Goal: Register for event/course

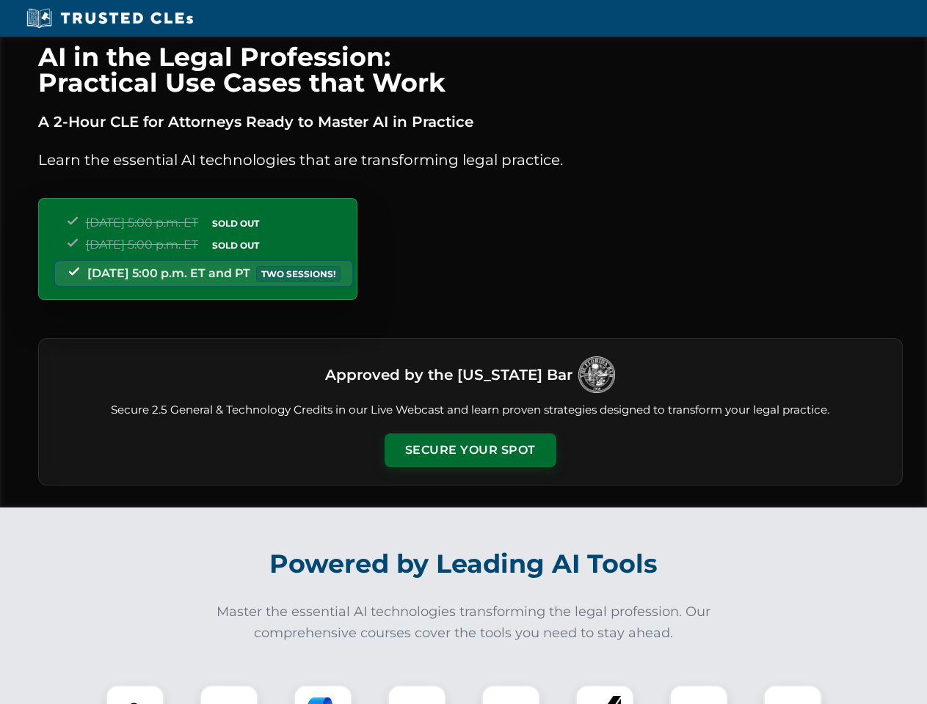
click at [470, 450] on button "Secure Your Spot" at bounding box center [470, 451] width 172 height 34
click at [135, 695] on img at bounding box center [135, 714] width 43 height 43
